Goal: Information Seeking & Learning: Find specific fact

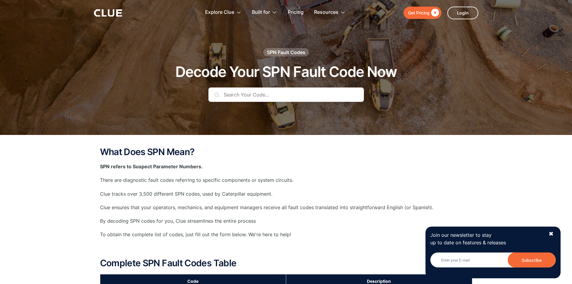
click at [286, 92] on input "text" at bounding box center [285, 94] width 155 height 14
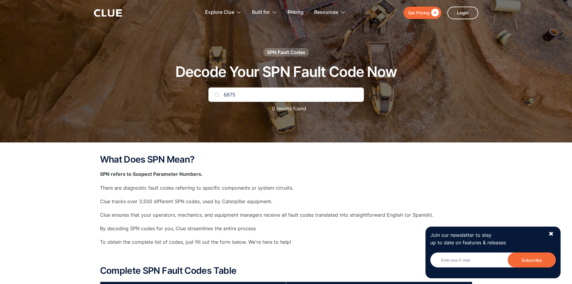
click at [250, 93] on input "6875" at bounding box center [285, 94] width 155 height 14
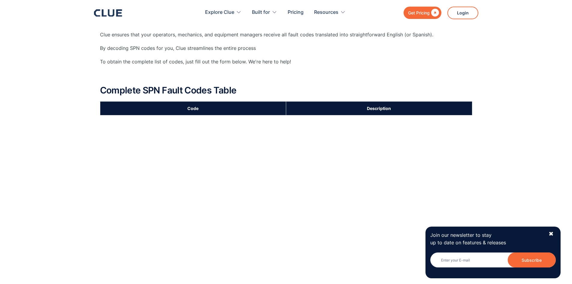
scroll to position [90, 0]
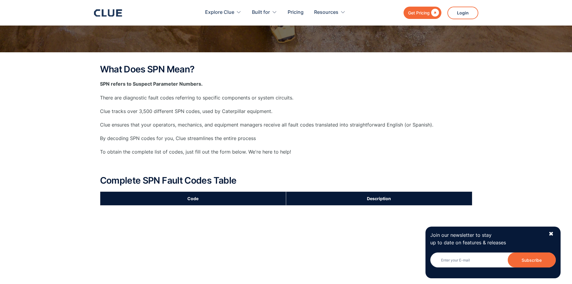
click at [216, 201] on th "Code" at bounding box center [193, 198] width 186 height 14
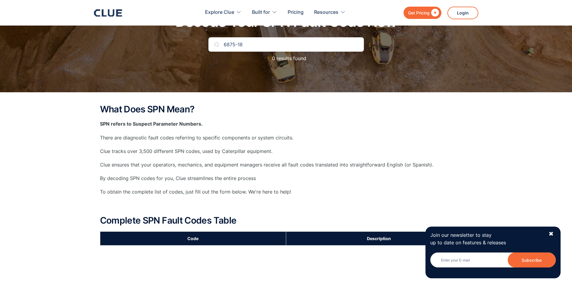
scroll to position [0, 0]
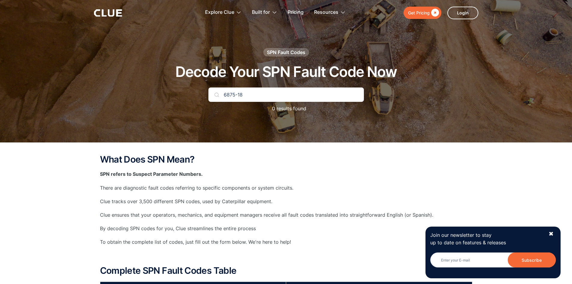
click at [247, 97] on input "6875-18" at bounding box center [285, 94] width 155 height 14
type input "6"
click at [216, 97] on img at bounding box center [216, 94] width 5 height 5
click at [214, 92] on input "aftertreatment 1scr dosing reagent pressure" at bounding box center [285, 94] width 155 height 14
click at [216, 96] on img at bounding box center [216, 94] width 5 height 5
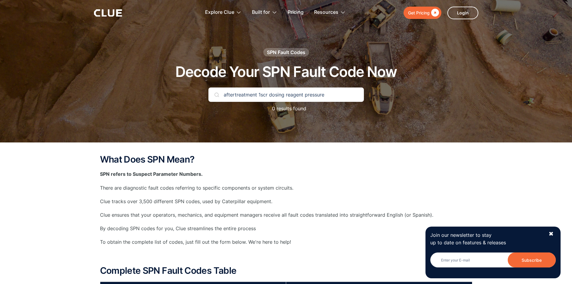
click at [218, 94] on img at bounding box center [216, 94] width 5 height 5
drag, startPoint x: 281, startPoint y: 97, endPoint x: 130, endPoint y: 101, distance: 151.6
click at [130, 101] on div "SPN Fault Codes Decode Your SPN Fault Code Now aftertreatment 1scr dosing reage…" at bounding box center [286, 83] width 354 height 70
type input "6"
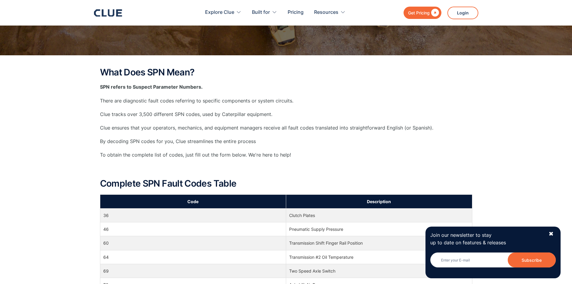
scroll to position [180, 0]
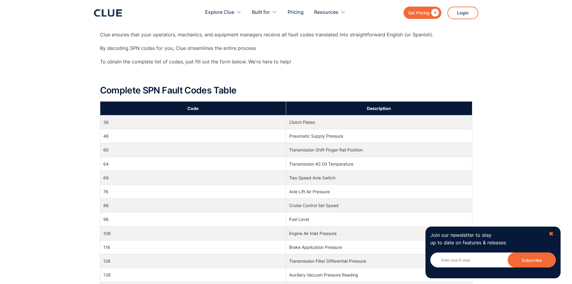
type input "6"
click at [550, 234] on div "✖" at bounding box center [550, 234] width 5 height 8
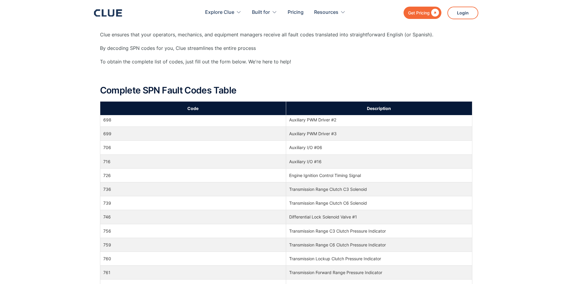
drag, startPoint x: 164, startPoint y: 196, endPoint x: 163, endPoint y: 192, distance: 3.8
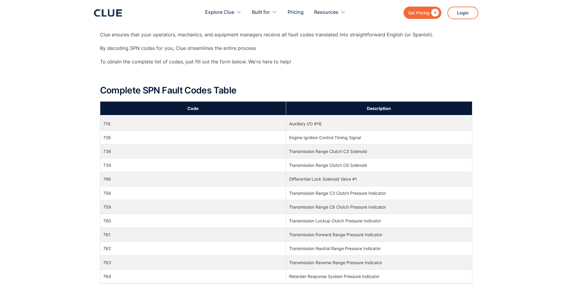
scroll to position [0, 0]
